Goal: Check status: Check status

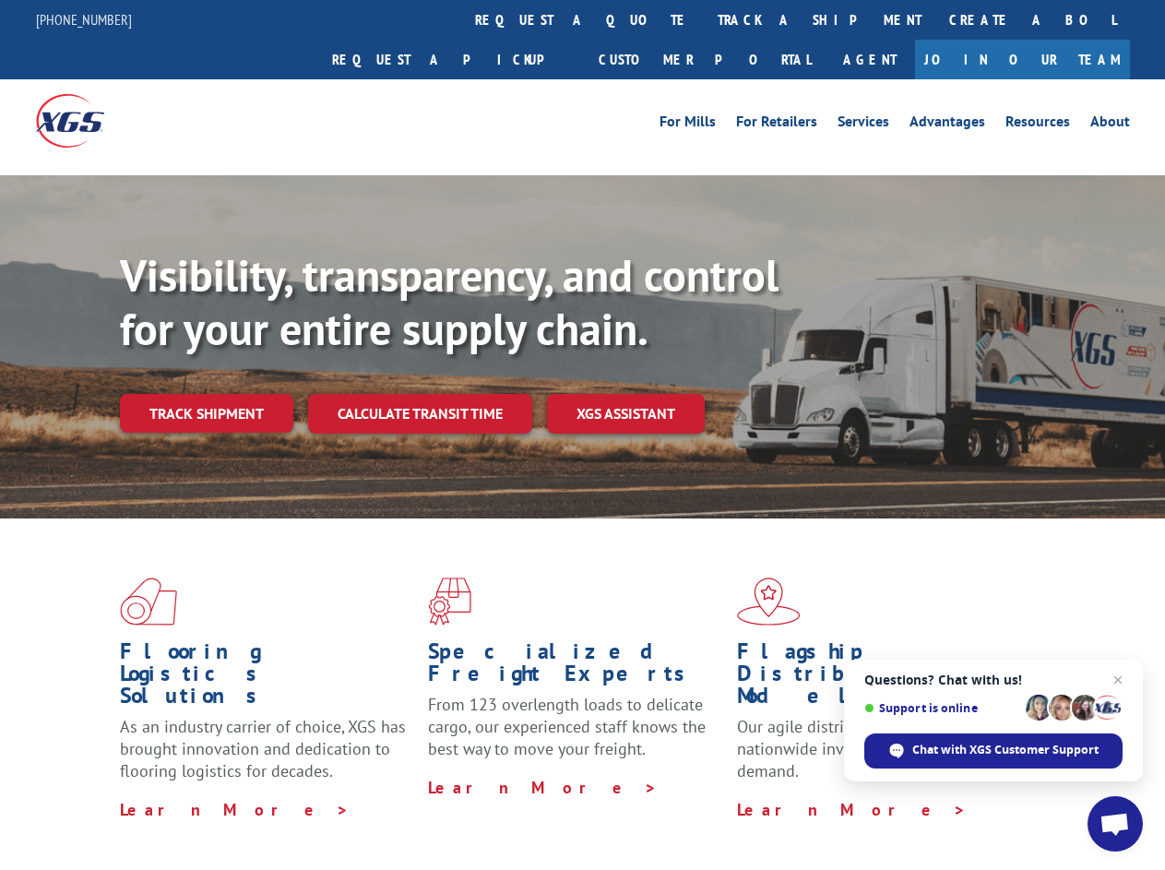
click at [582, 434] on div "Visibility, transparency, and control for your entire supply chain. Track shipm…" at bounding box center [642, 377] width 1045 height 257
click at [704, 19] on link "track a shipment" at bounding box center [819, 20] width 231 height 40
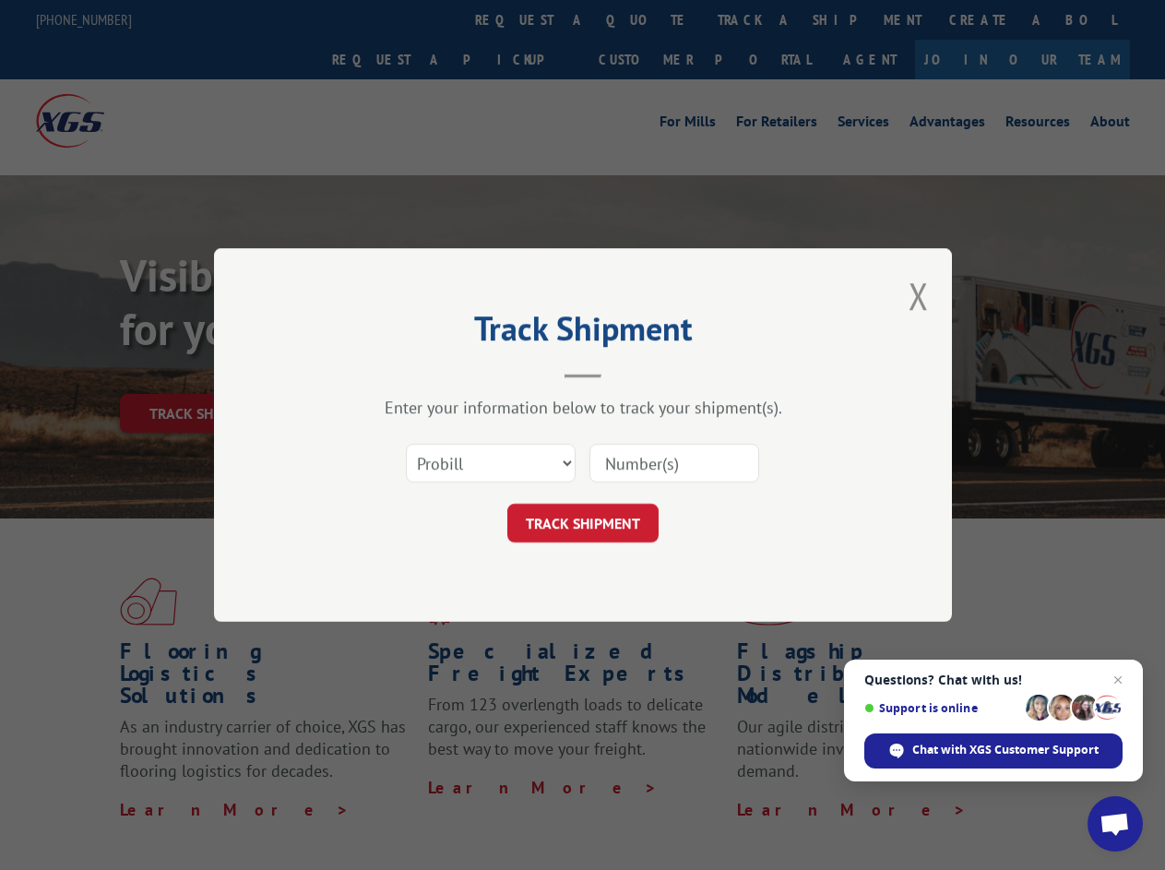
click at [644, 19] on div "Track Shipment Enter your information below to track your shipment(s). Select c…" at bounding box center [582, 435] width 1165 height 870
click at [759, 19] on div "Track Shipment Enter your information below to track your shipment(s). Select c…" at bounding box center [582, 435] width 1165 height 870
click at [206, 373] on div "Track Shipment Enter your information below to track your shipment(s). Select c…" at bounding box center [582, 435] width 1165 height 870
click at [419, 373] on header "Track Shipment" at bounding box center [582, 346] width 553 height 63
click at [626, 373] on header "Track Shipment" at bounding box center [582, 346] width 553 height 63
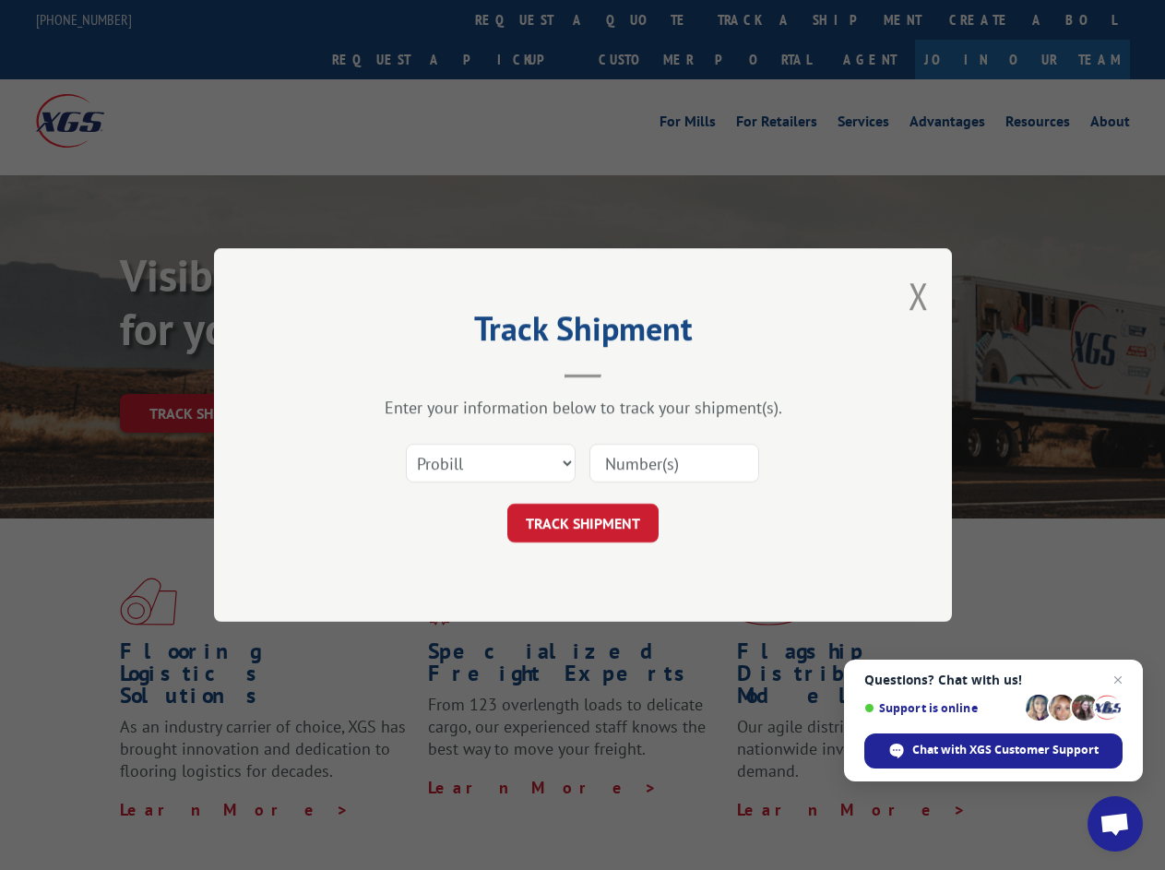
click at [1115, 824] on span "Open chat" at bounding box center [1114, 826] width 30 height 26
